Goal: Use online tool/utility: Utilize a website feature to perform a specific function

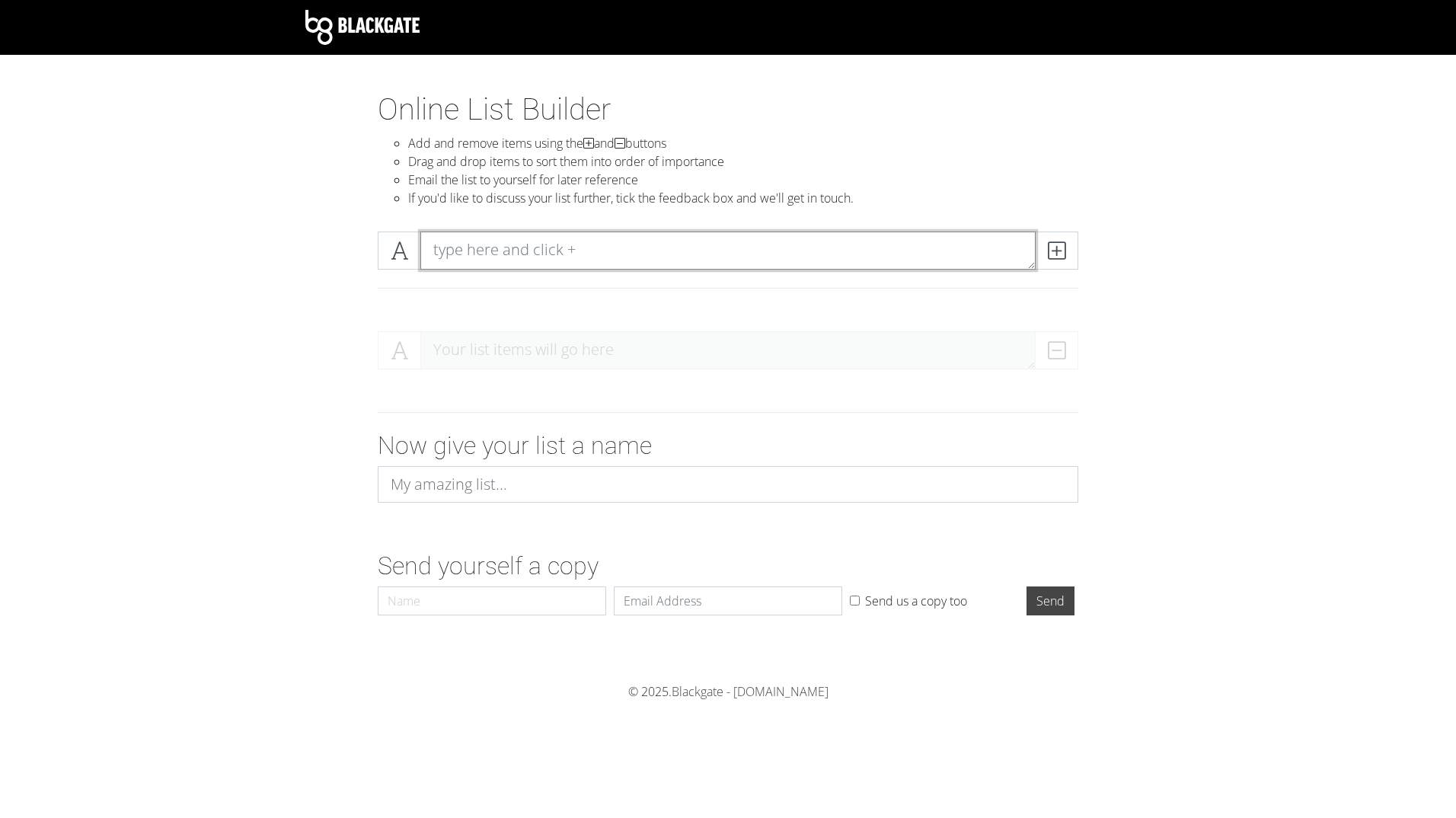
click at [593, 256] on textarea at bounding box center [728, 250] width 616 height 38
click at [1060, 250] on icon at bounding box center [1057, 250] width 17 height 16
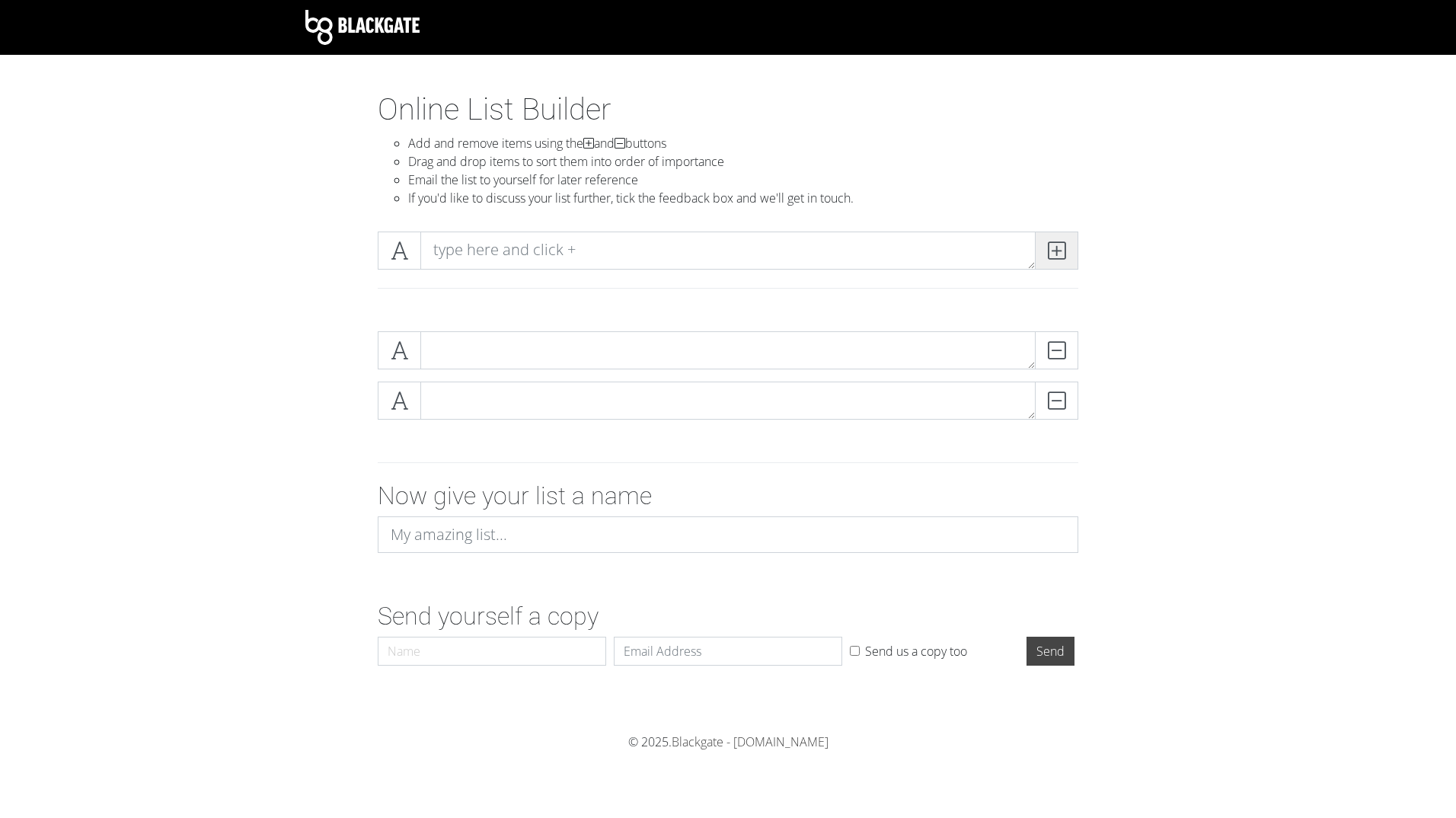
click at [1060, 250] on icon at bounding box center [1057, 250] width 17 height 16
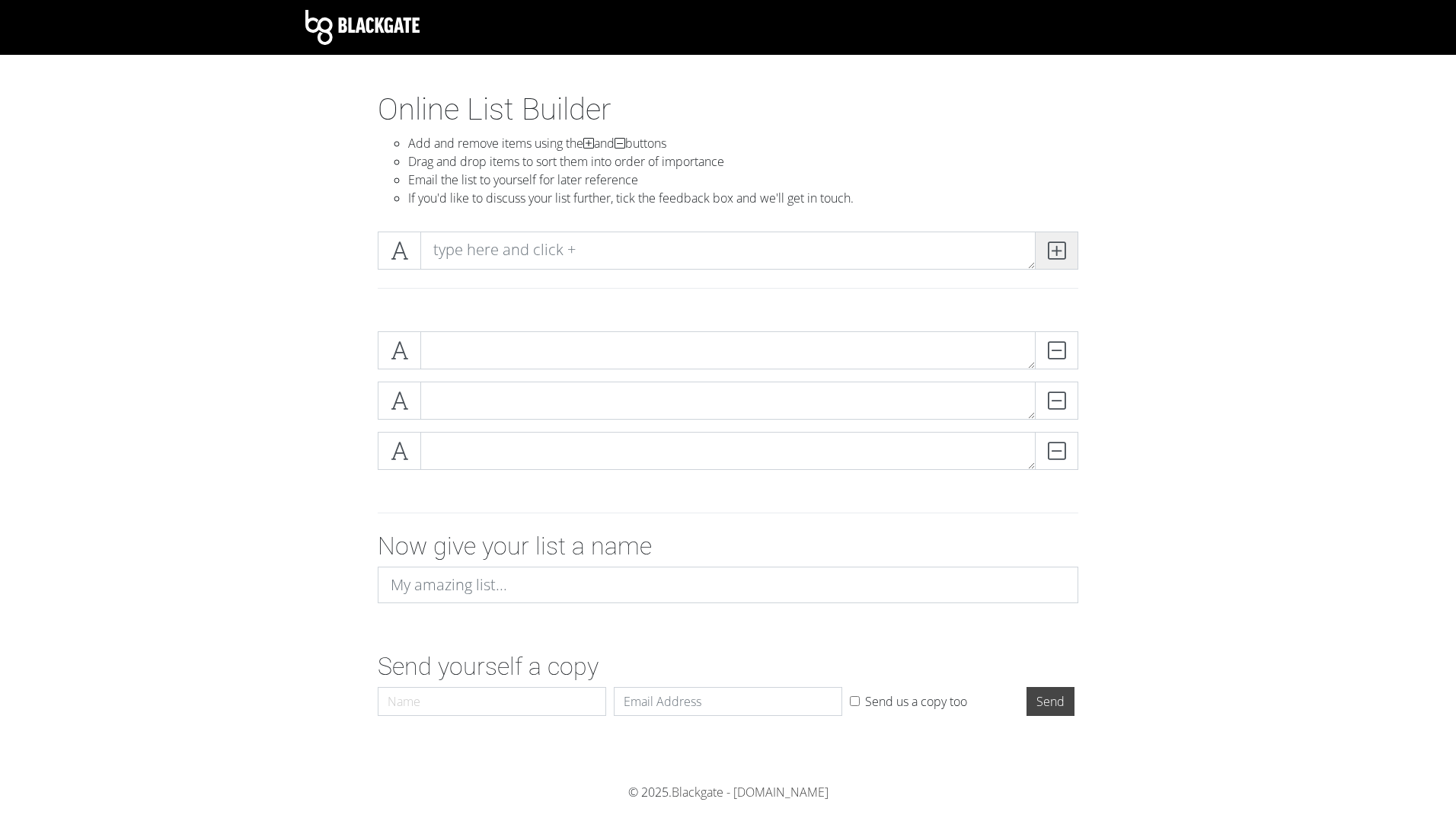
click at [1060, 250] on icon at bounding box center [1057, 250] width 17 height 16
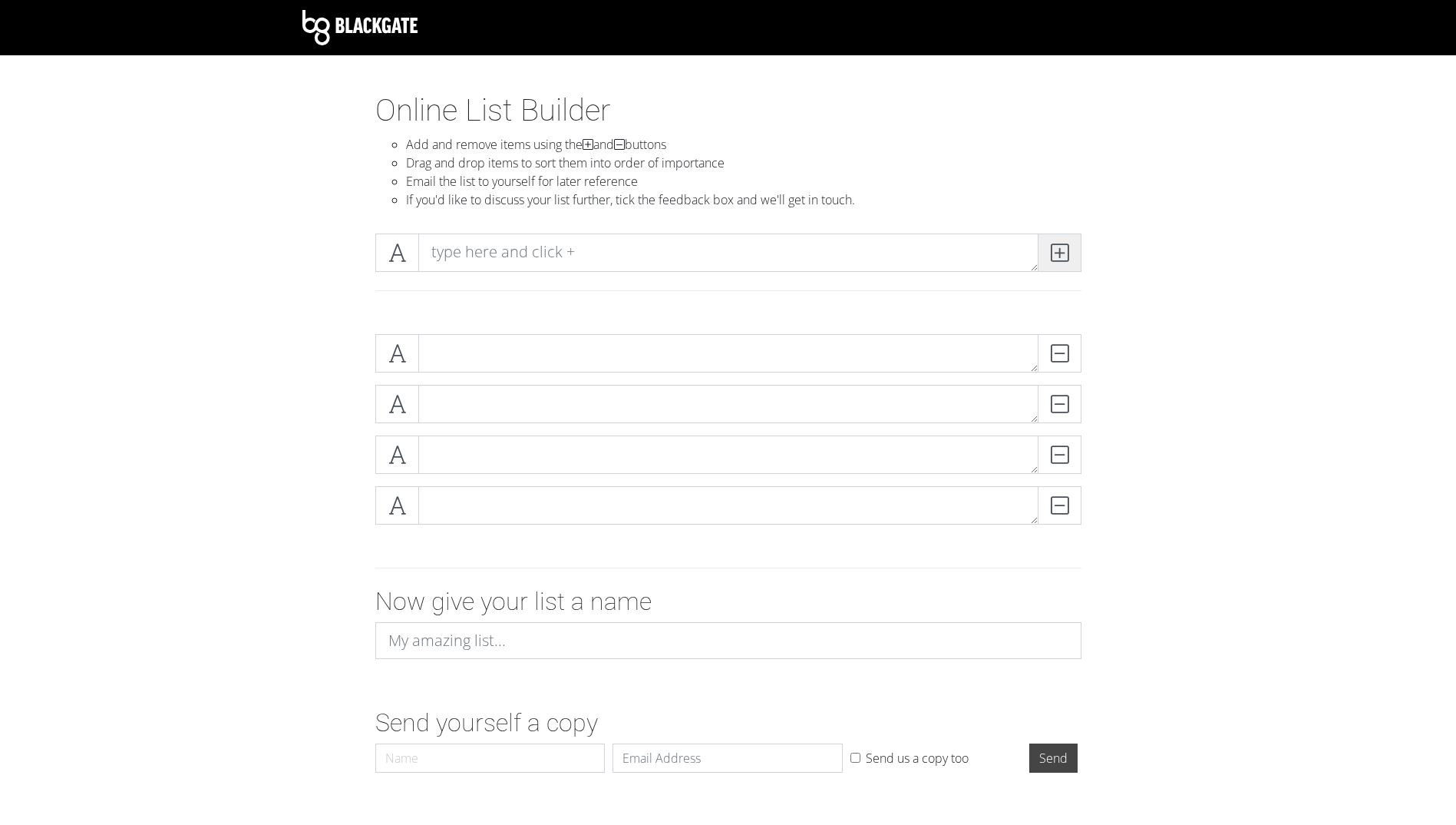
click at [1069, 252] on span at bounding box center [1060, 252] width 44 height 39
